Goal: Information Seeking & Learning: Learn about a topic

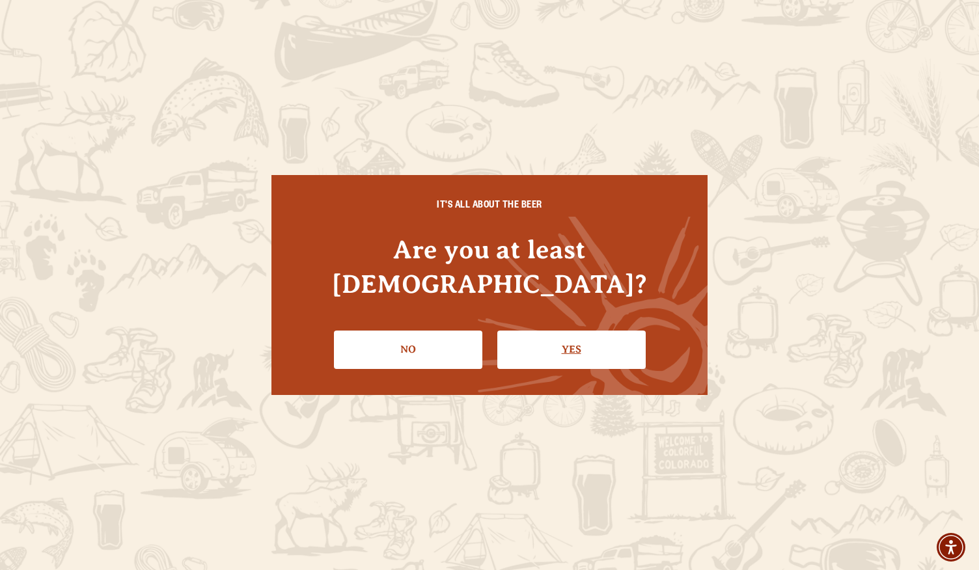
click at [580, 333] on link "Yes" at bounding box center [572, 350] width 148 height 38
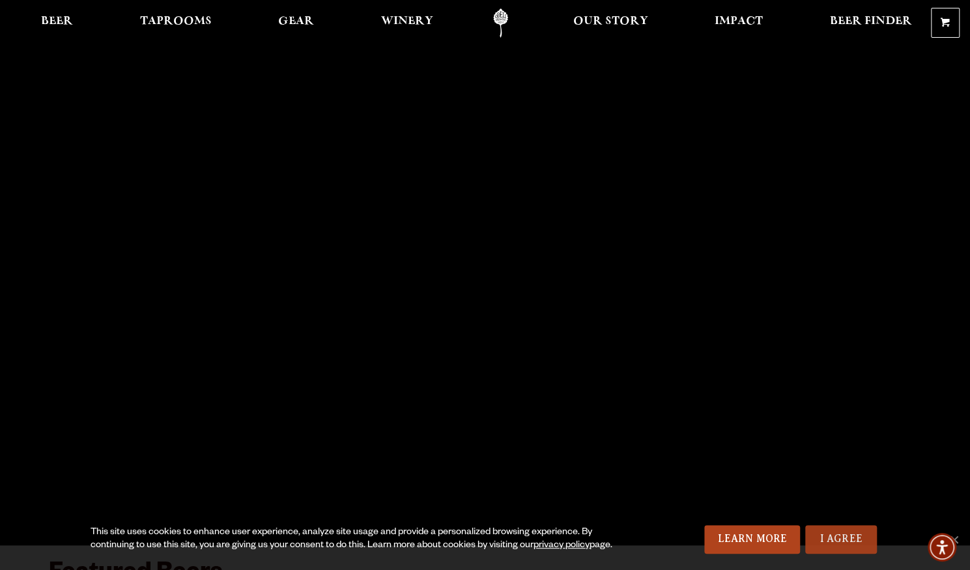
click at [834, 539] on link "I Agree" at bounding box center [841, 540] width 72 height 29
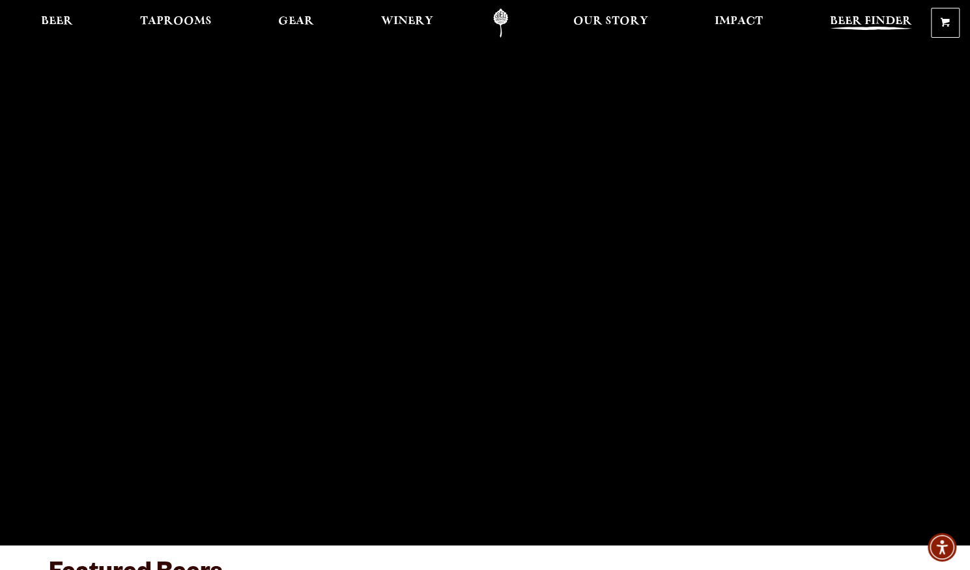
click at [837, 20] on span "Beer Finder" at bounding box center [871, 21] width 82 height 10
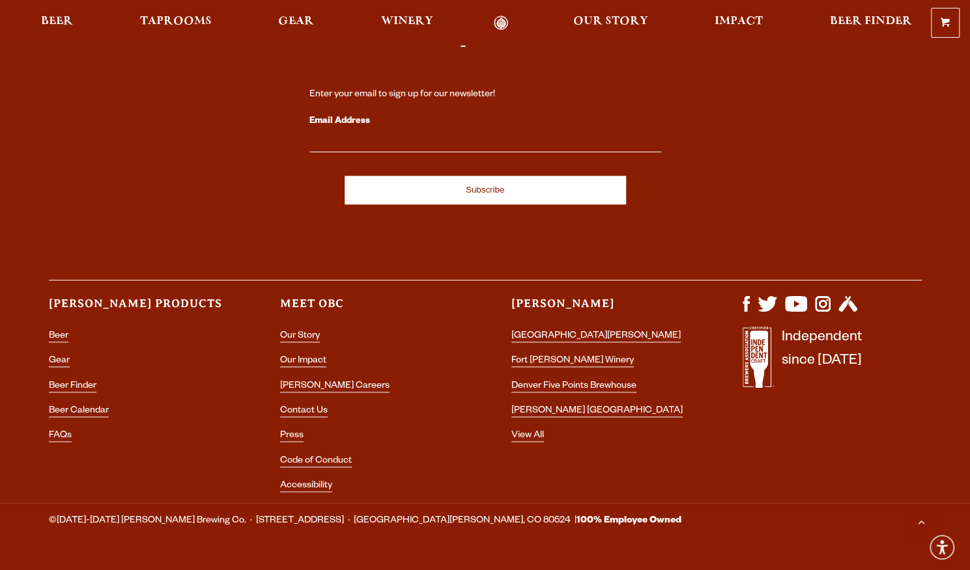
scroll to position [3692, 0]
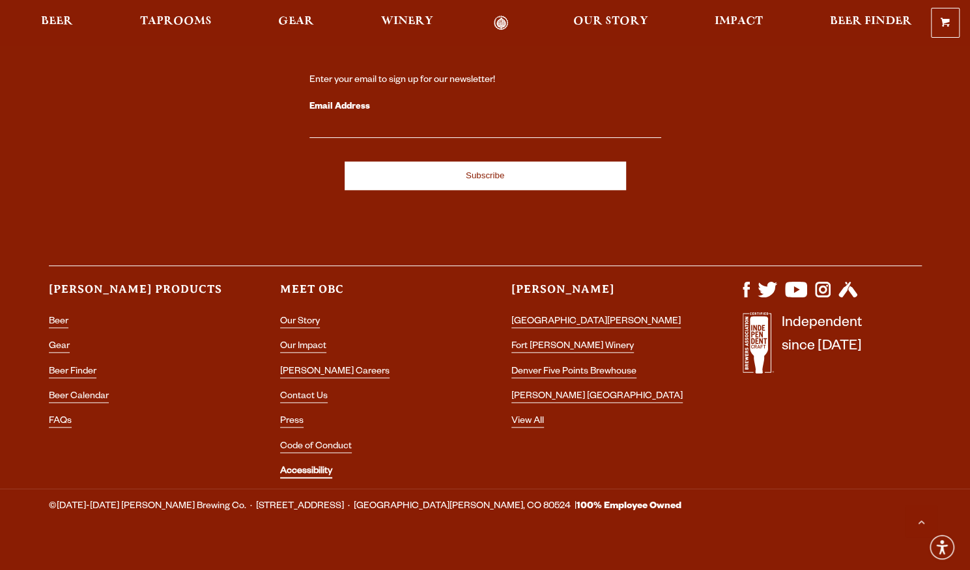
click at [287, 467] on link "Accessibility" at bounding box center [306, 473] width 52 height 12
click at [51, 414] on li "FAQs" at bounding box center [138, 422] width 179 height 17
click at [52, 417] on link "FAQs" at bounding box center [60, 423] width 23 height 12
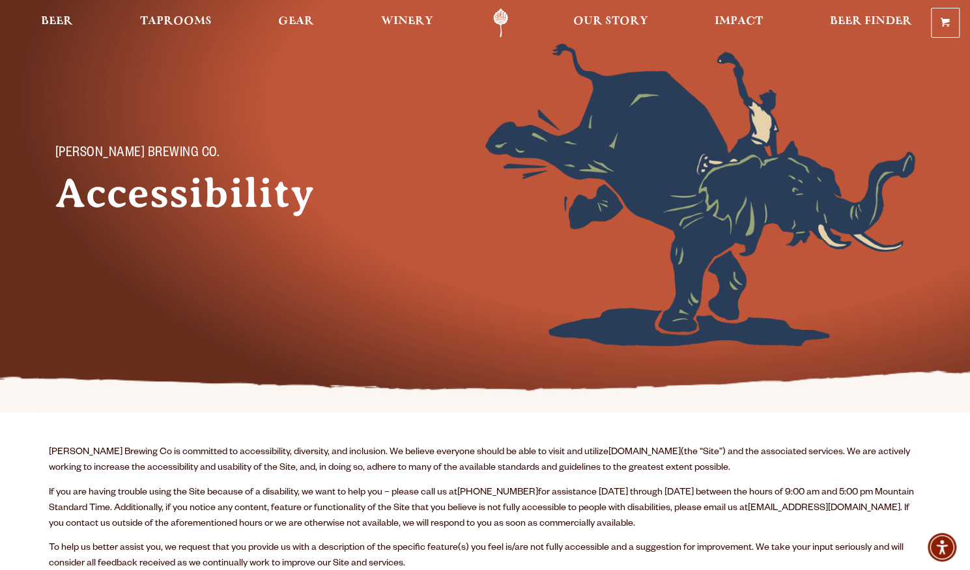
scroll to position [195, 0]
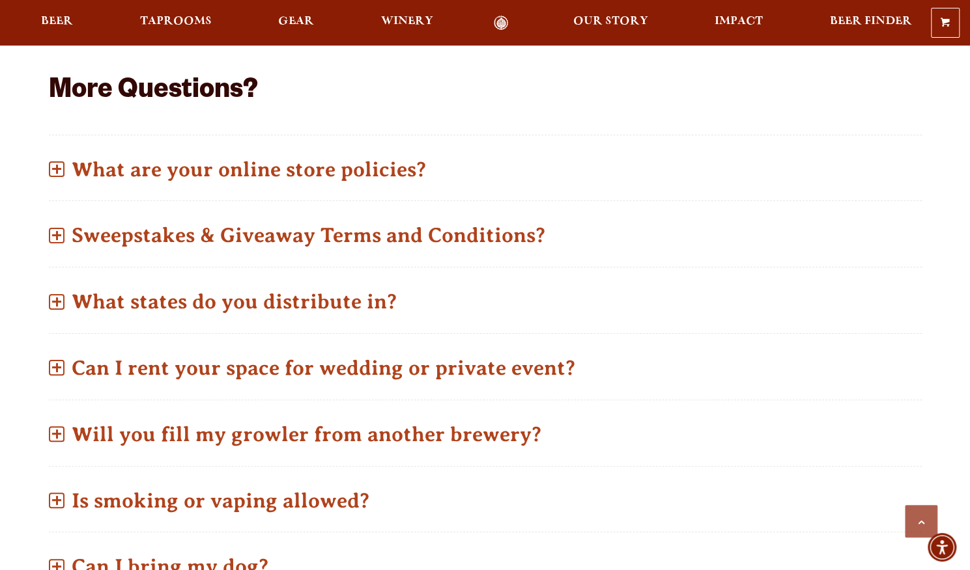
scroll to position [716, 0]
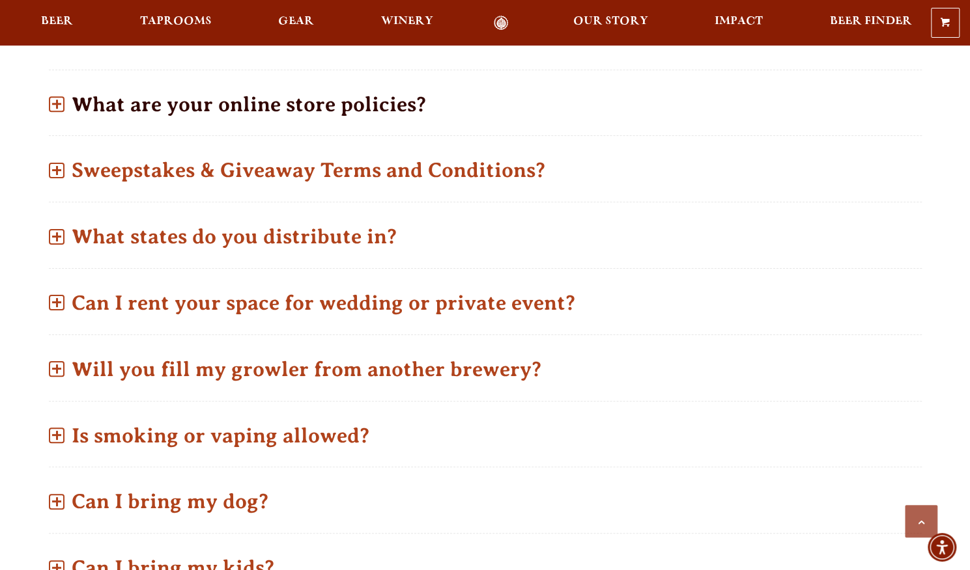
click at [167, 103] on p "What are your online store policies?" at bounding box center [485, 104] width 873 height 46
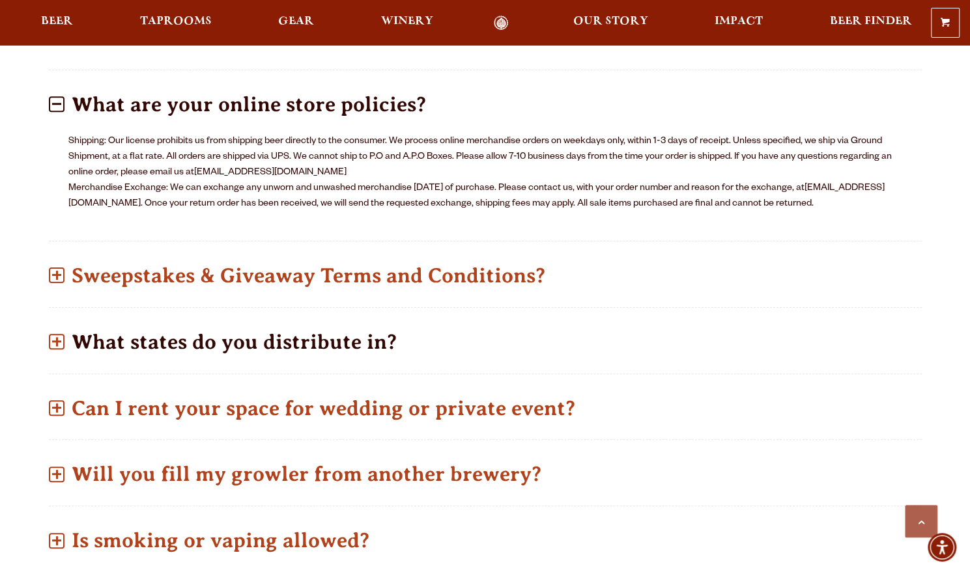
click at [52, 341] on span at bounding box center [56, 342] width 9 height 2
